Goal: Task Accomplishment & Management: Complete application form

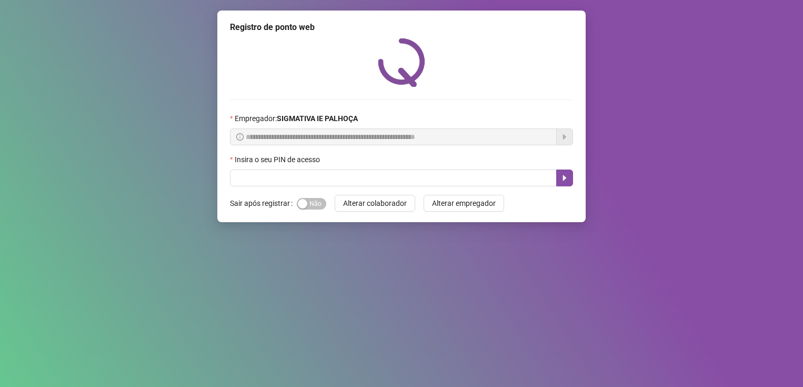
click at [259, 181] on input "text" at bounding box center [393, 177] width 327 height 17
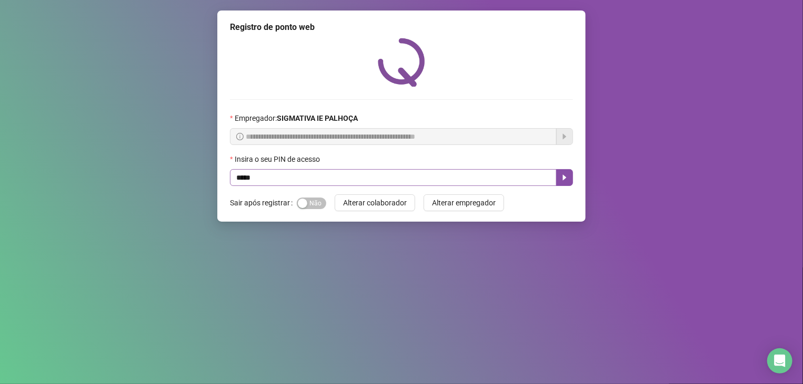
type input "*****"
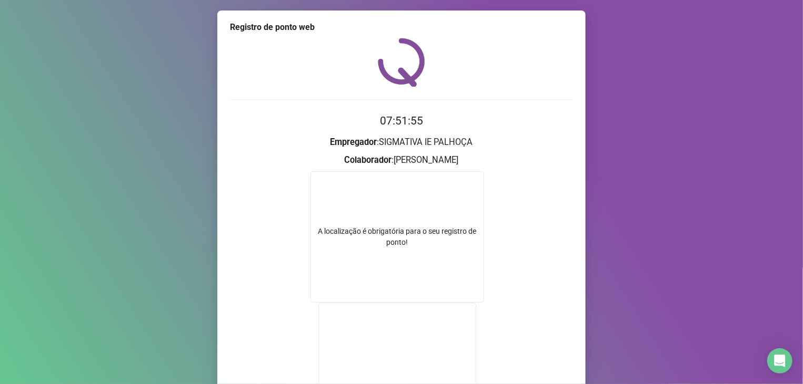
click at [456, 159] on h3 "Colaborador : [PERSON_NAME]" at bounding box center [401, 161] width 343 height 14
drag, startPoint x: 356, startPoint y: 224, endPoint x: 362, endPoint y: 222, distance: 6.2
click at [362, 222] on div "A localização é obrigatória para o seu registro de ponto!" at bounding box center [397, 236] width 174 height 131
drag, startPoint x: 362, startPoint y: 222, endPoint x: 427, endPoint y: 231, distance: 65.8
click at [427, 231] on div "A localização é obrigatória para o seu registro de ponto!" at bounding box center [397, 237] width 173 height 22
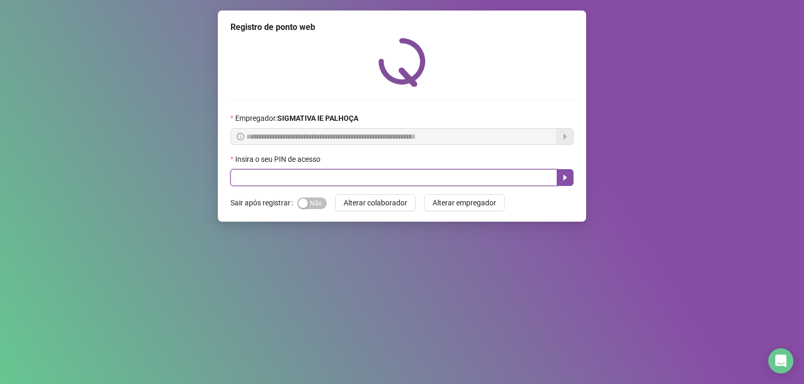
click at [303, 180] on input "text" at bounding box center [393, 177] width 327 height 17
type input "*****"
click at [566, 182] on icon "caret-right" at bounding box center [565, 178] width 8 height 8
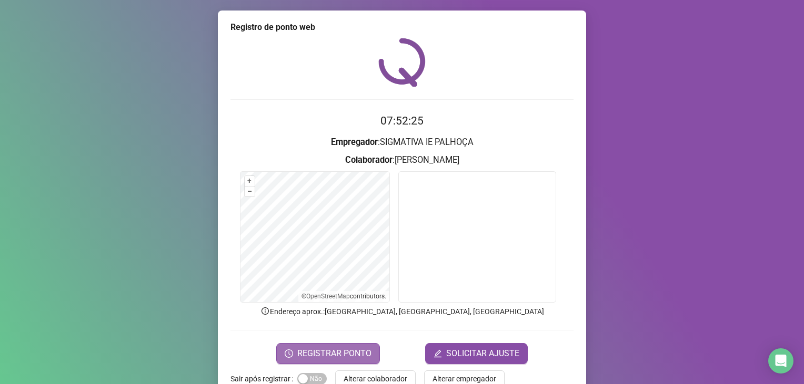
click at [338, 353] on span "REGISTRAR PONTO" at bounding box center [334, 354] width 74 height 13
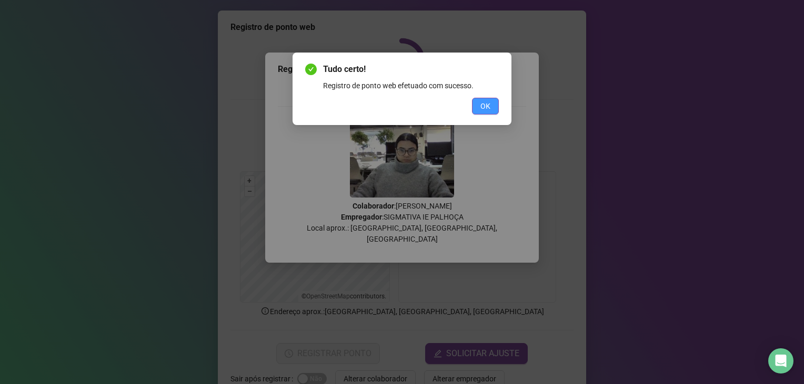
click at [486, 108] on span "OK" at bounding box center [485, 106] width 10 height 12
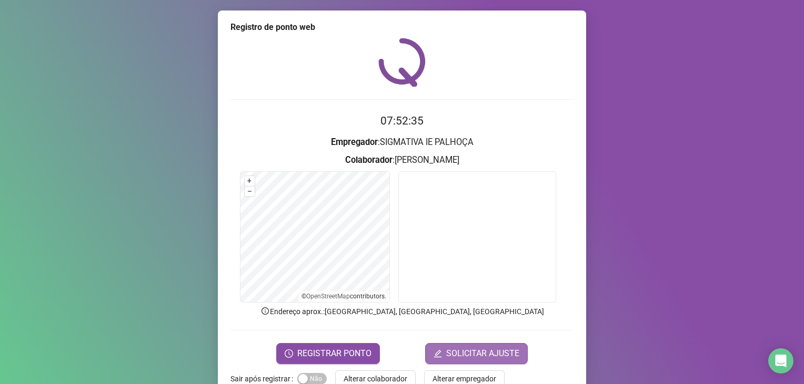
click at [503, 354] on span "SOLICITAR AJUSTE" at bounding box center [482, 354] width 73 height 13
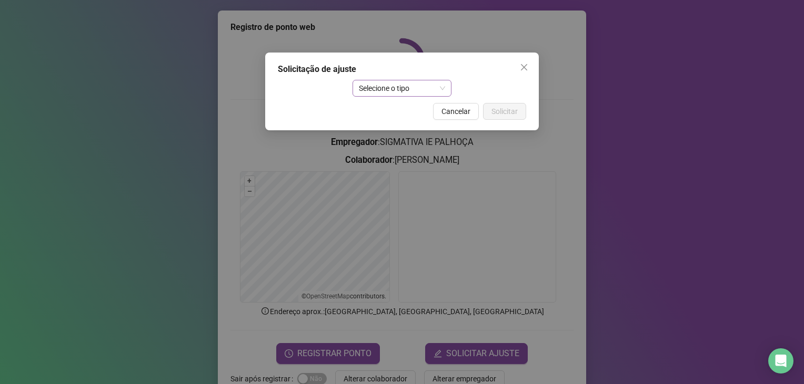
click at [381, 93] on span "Selecione o tipo" at bounding box center [402, 88] width 87 height 16
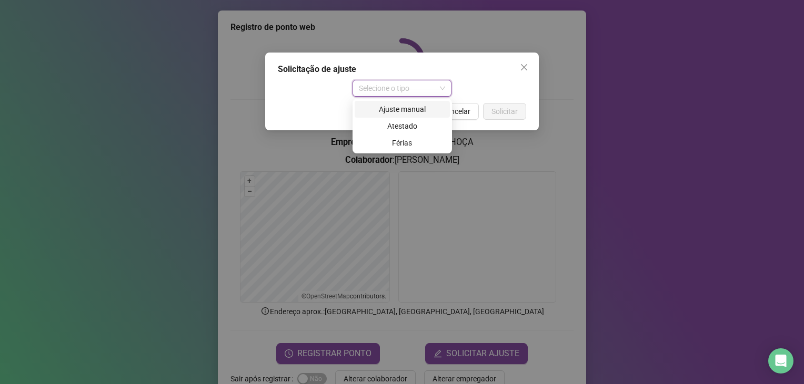
click at [424, 110] on div "Ajuste manual" at bounding box center [402, 110] width 83 height 12
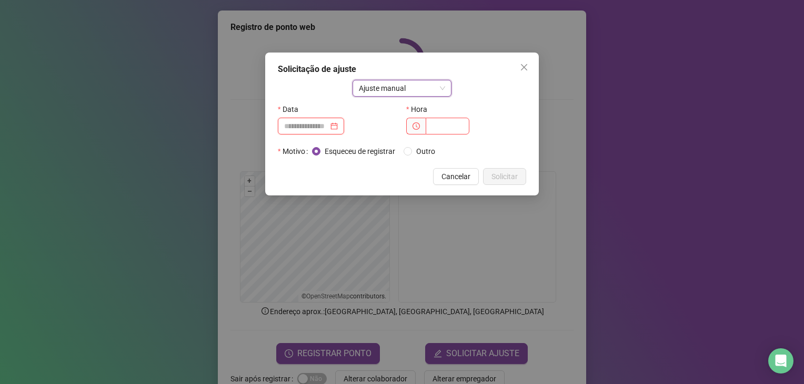
click at [298, 123] on input at bounding box center [306, 126] width 44 height 12
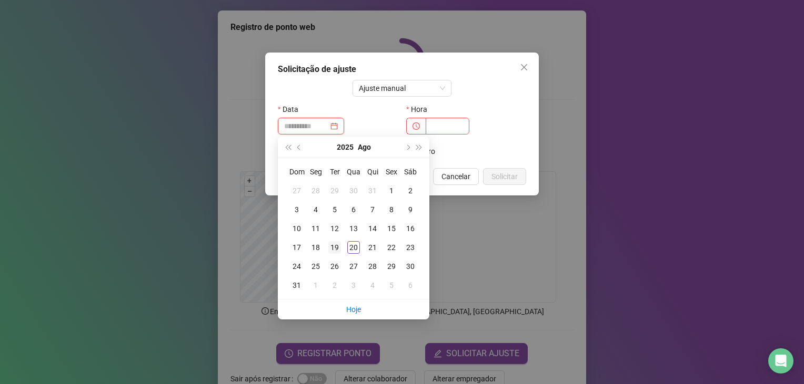
type input "**********"
drag, startPoint x: 333, startPoint y: 248, endPoint x: 452, endPoint y: 143, distance: 158.4
click at [332, 248] on div "19" at bounding box center [334, 247] width 13 height 13
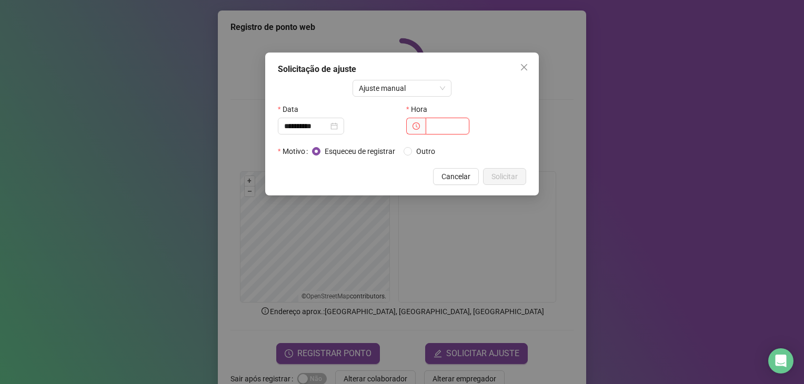
click at [452, 128] on input "text" at bounding box center [447, 126] width 44 height 17
click at [417, 128] on icon "clock-circle" at bounding box center [415, 126] width 7 height 7
click at [438, 124] on input "text" at bounding box center [447, 126] width 44 height 17
type input "*****"
click at [501, 173] on span "Solicitar" at bounding box center [504, 177] width 26 height 12
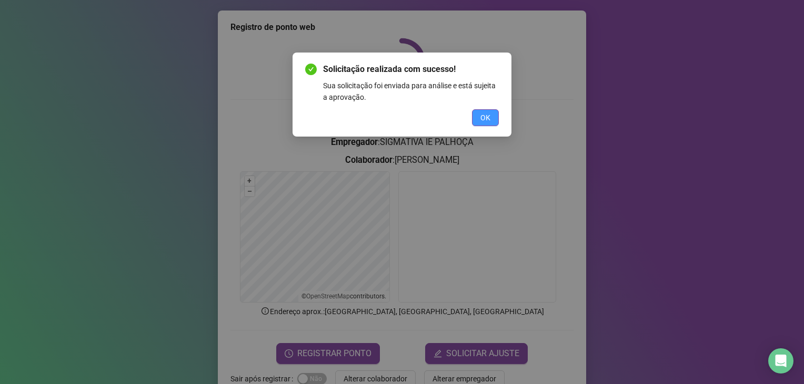
click at [489, 121] on span "OK" at bounding box center [485, 118] width 10 height 12
